Goal: Transaction & Acquisition: Purchase product/service

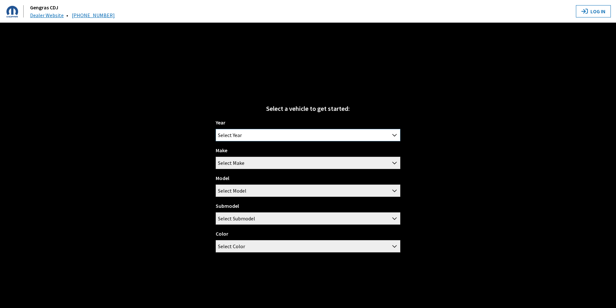
click at [308, 130] on span "Select Year" at bounding box center [308, 135] width 184 height 12
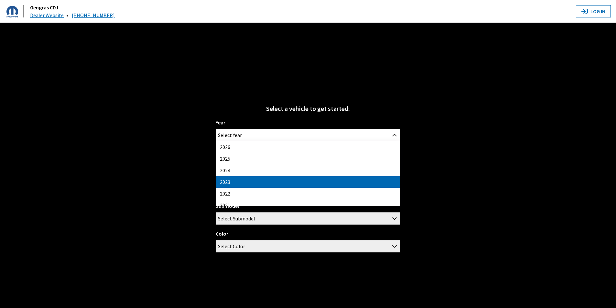
select select "41"
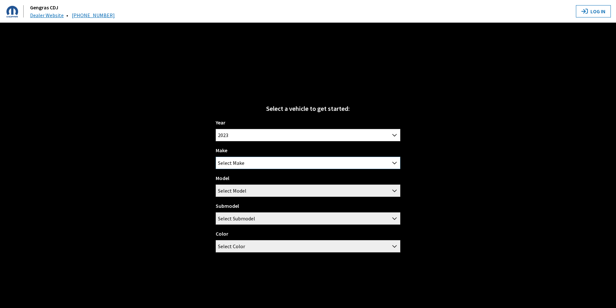
click at [279, 165] on span "Select Make" at bounding box center [308, 163] width 184 height 12
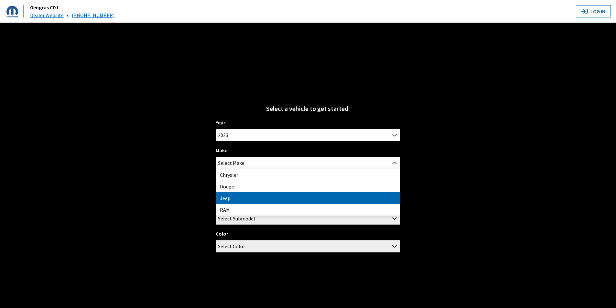
select select "16"
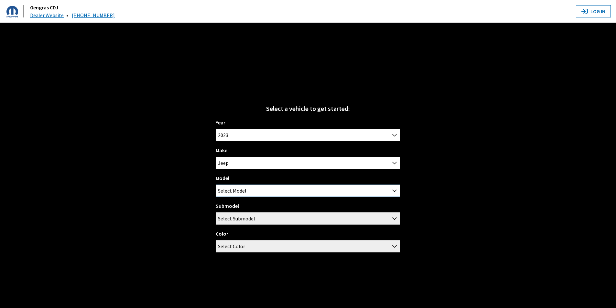
click at [276, 187] on span "Select Model" at bounding box center [308, 191] width 184 height 12
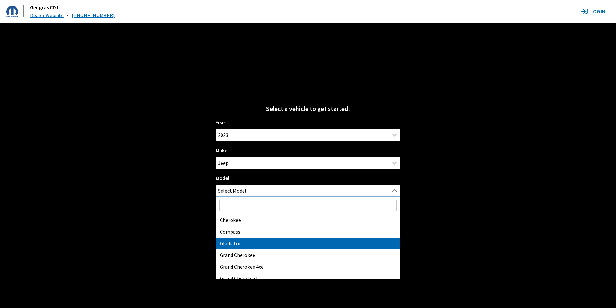
scroll to position [87, 0]
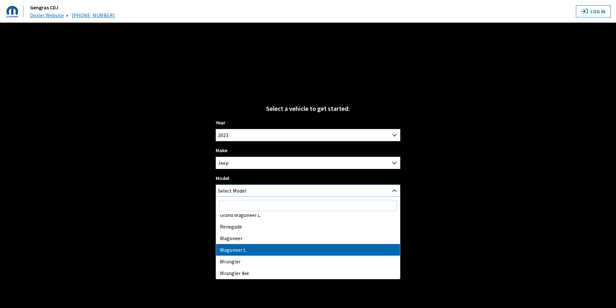
select select "1276"
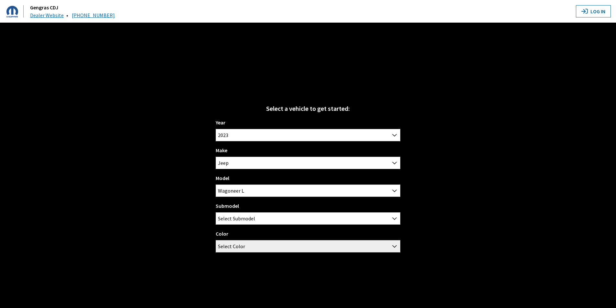
click at [330, 212] on div "Submodel Base Series II Series III Select Submodel" at bounding box center [308, 213] width 185 height 23
click at [328, 220] on span "Select Submodel" at bounding box center [308, 219] width 184 height 12
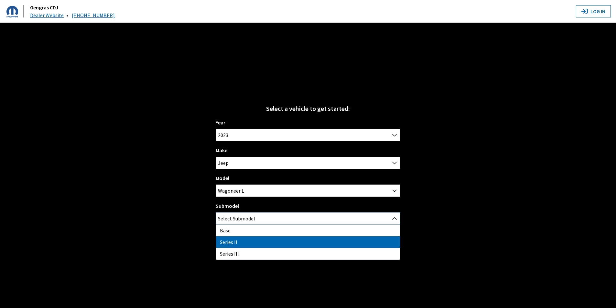
select select "3650"
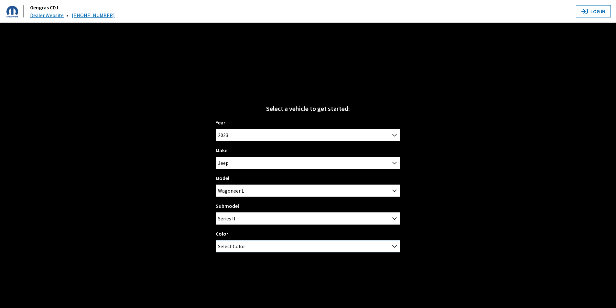
click at [353, 248] on span "Select Color" at bounding box center [308, 247] width 184 height 12
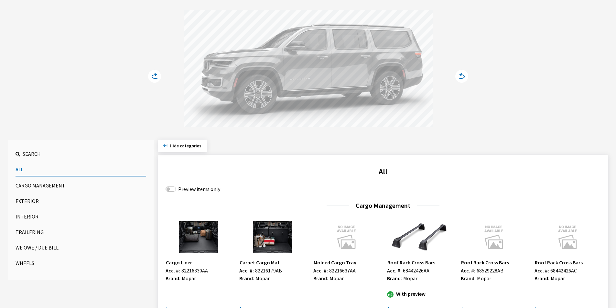
scroll to position [97, 0]
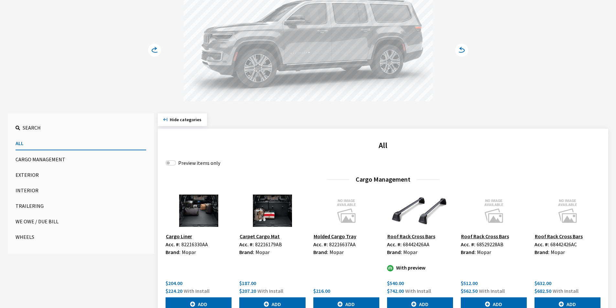
click at [34, 174] on button "Exterior" at bounding box center [81, 174] width 131 height 13
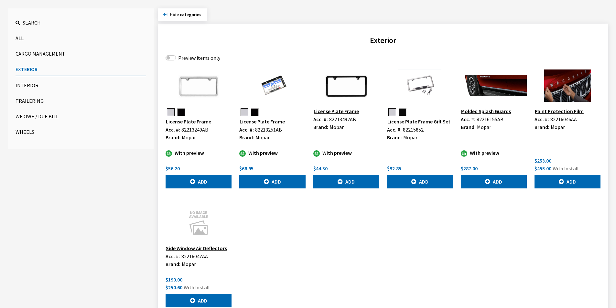
scroll to position [162, 0]
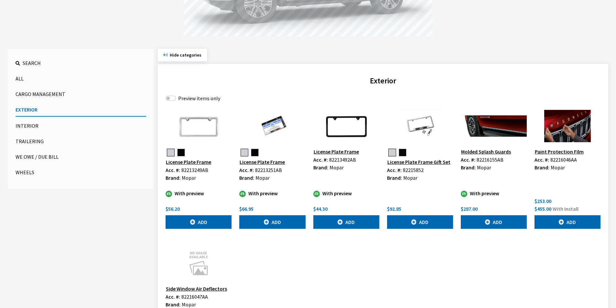
click at [25, 170] on button "Wheels" at bounding box center [81, 172] width 131 height 13
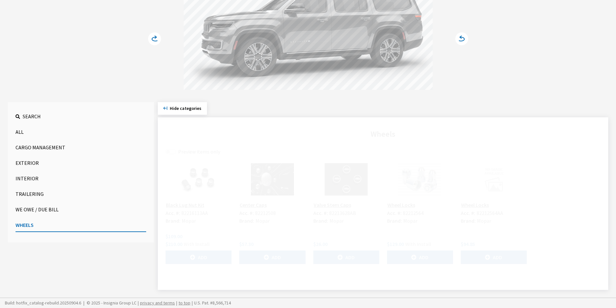
scroll to position [108, 0]
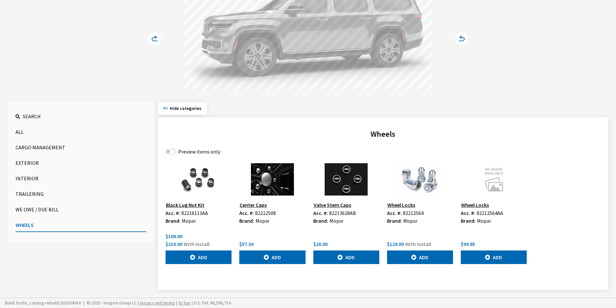
click at [38, 207] on button "We Owe / Due Bill" at bounding box center [81, 209] width 131 height 13
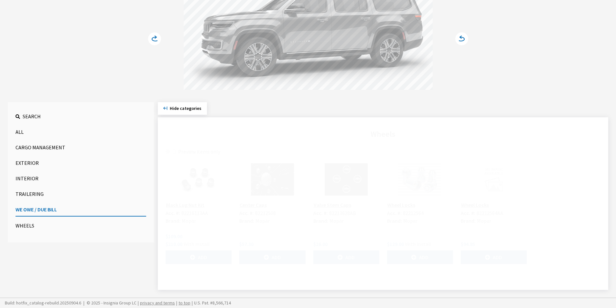
scroll to position [93, 0]
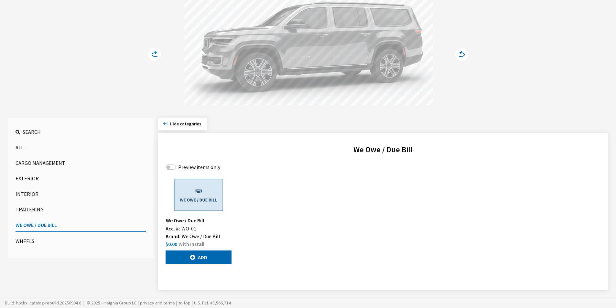
click at [28, 196] on button "Interior" at bounding box center [81, 194] width 131 height 13
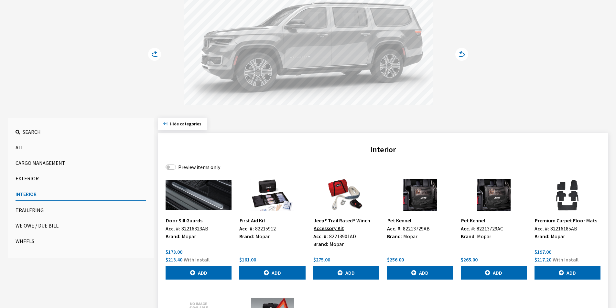
click at [34, 175] on button "Exterior" at bounding box center [81, 178] width 131 height 13
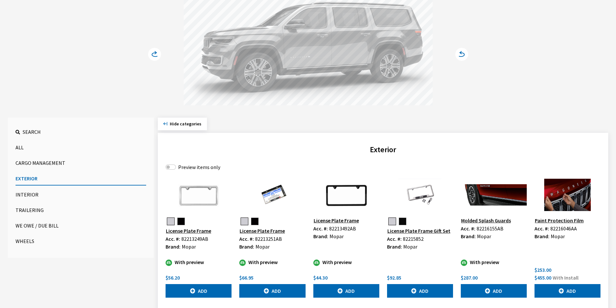
click at [497, 219] on button "Molded Splash Guards" at bounding box center [486, 220] width 50 height 8
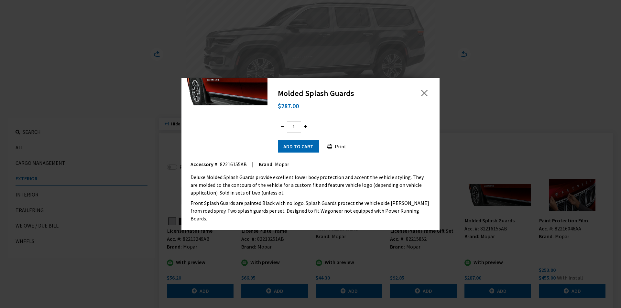
click at [219, 95] on img at bounding box center [224, 92] width 86 height 28
click at [422, 94] on button "Close" at bounding box center [424, 93] width 10 height 10
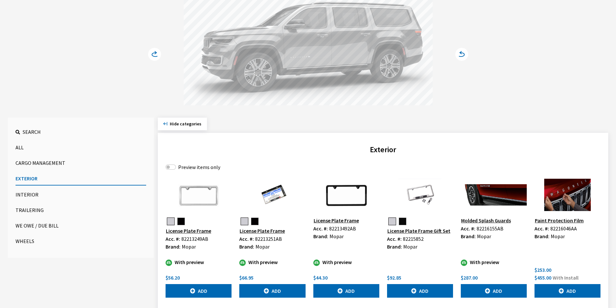
scroll to position [190, 0]
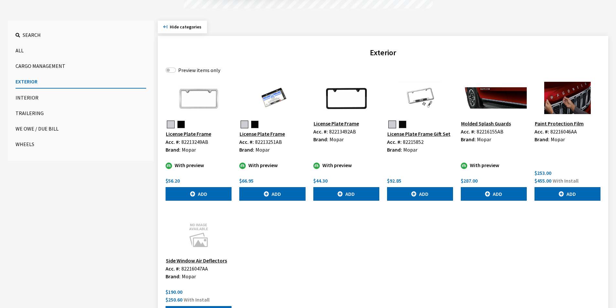
click at [39, 65] on button "Cargo Management" at bounding box center [81, 65] width 131 height 13
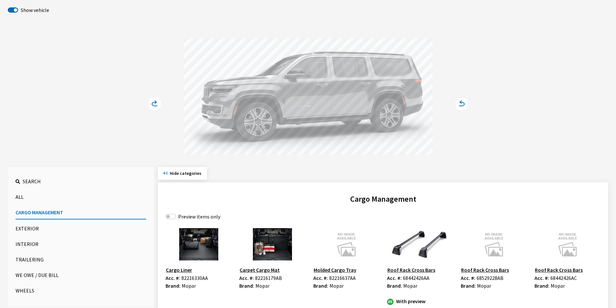
scroll to position [124, 0]
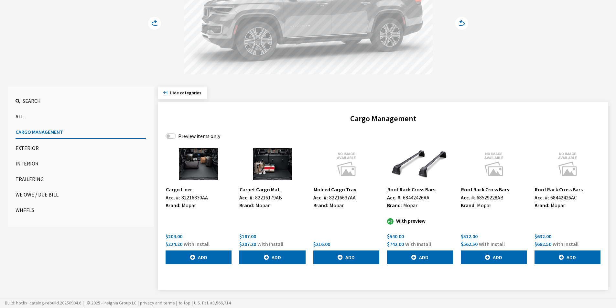
click at [23, 148] on button "Exterior" at bounding box center [81, 148] width 131 height 13
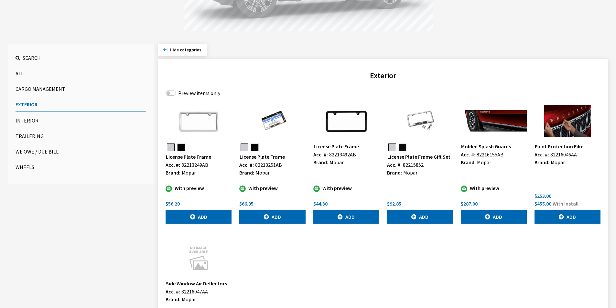
scroll to position [148, 0]
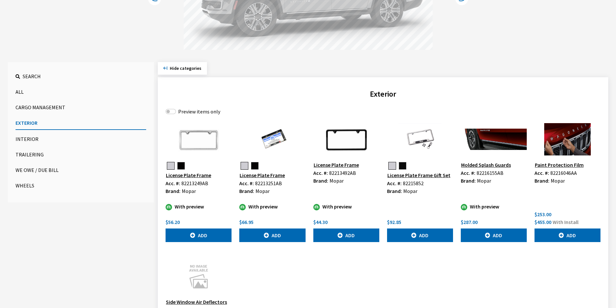
click at [23, 89] on button "All" at bounding box center [81, 91] width 131 height 13
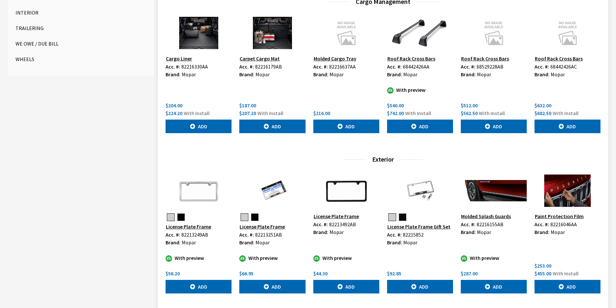
scroll to position [156, 0]
